Goal: Task Accomplishment & Management: Manage account settings

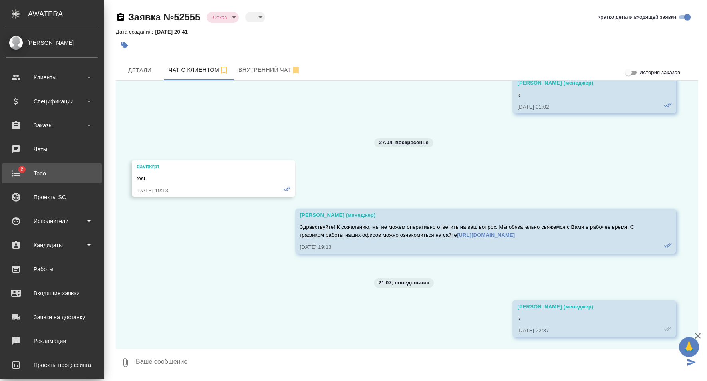
scroll to position [80, 0]
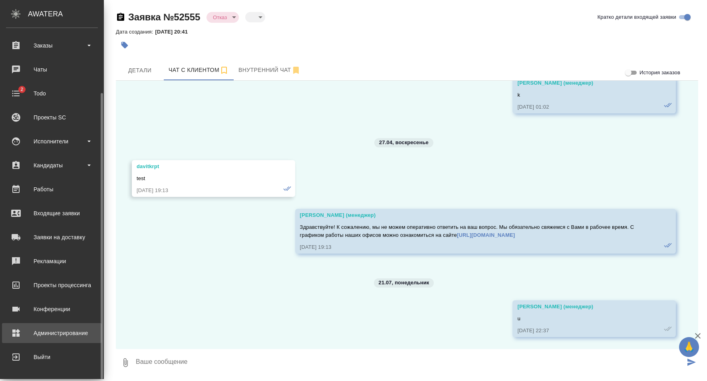
click at [73, 328] on div "Администрирование" at bounding box center [52, 333] width 92 height 12
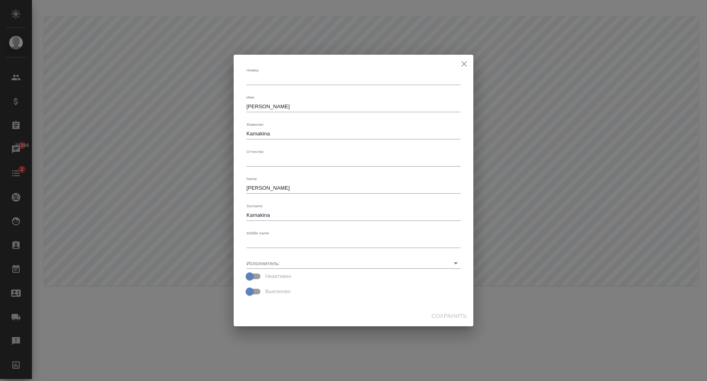
type textarea "Nataliya"
type textarea "Kamakina"
type textarea "Nataliya"
type textarea "Kamakina"
click at [361, 262] on input "Исполнитель:" at bounding box center [341, 263] width 189 height 11
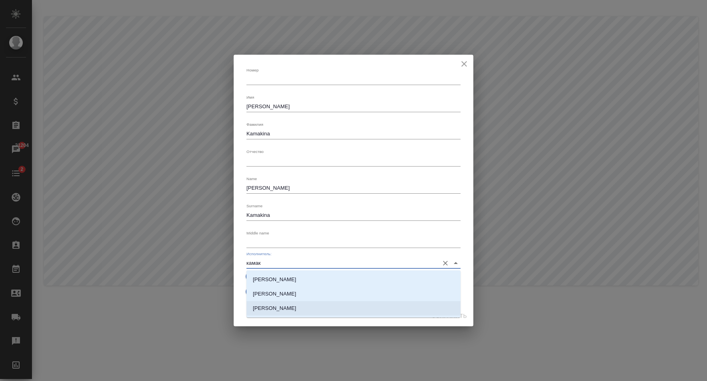
type input "камак"
